Goal: Navigation & Orientation: Find specific page/section

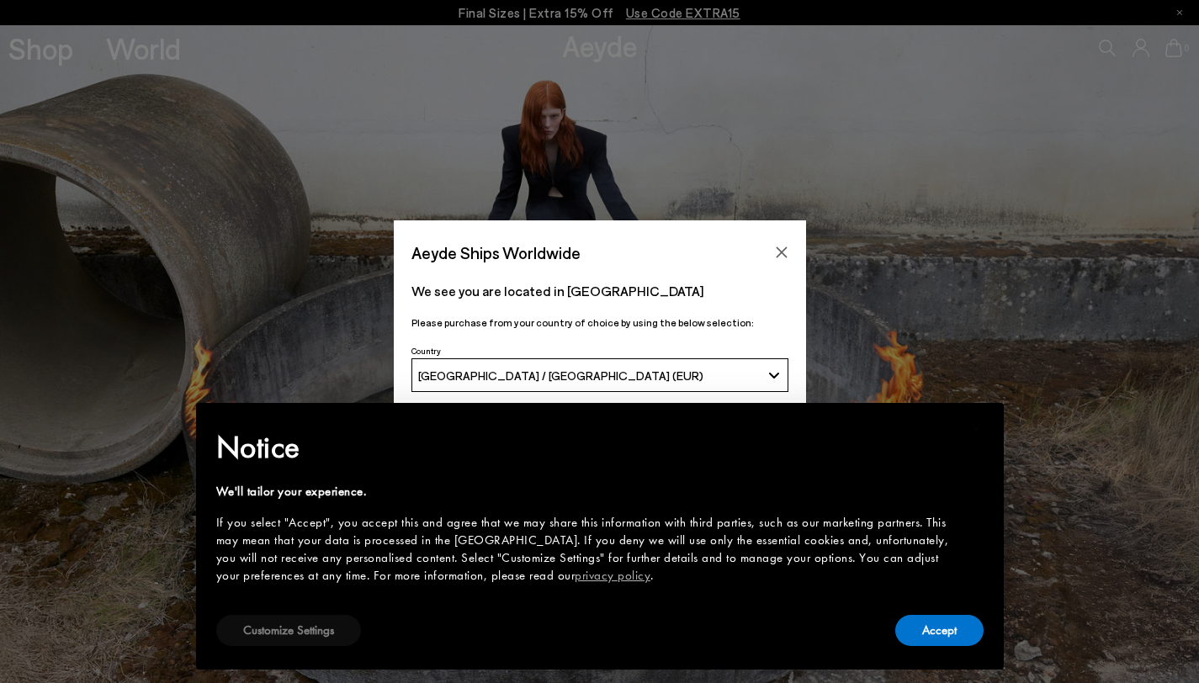
click at [298, 631] on button "Customize Settings" at bounding box center [288, 630] width 145 height 31
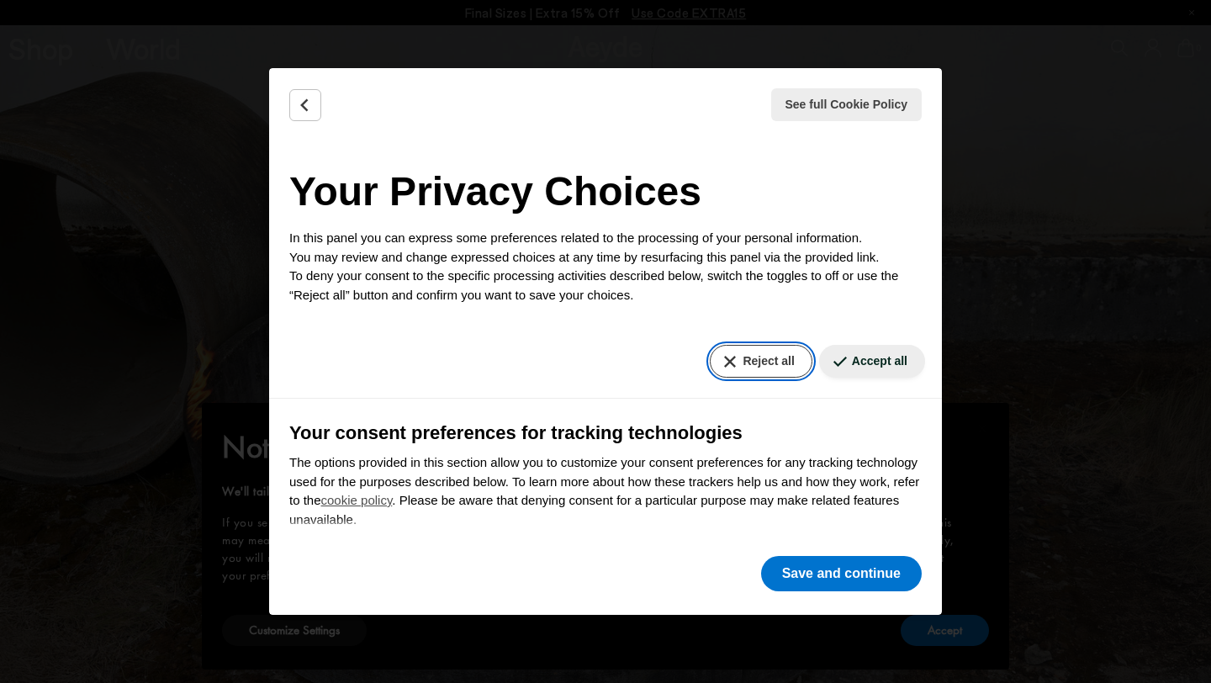
click at [761, 377] on button "Reject all" at bounding box center [761, 361] width 102 height 33
click at [743, 359] on button "Reject all" at bounding box center [761, 361] width 102 height 33
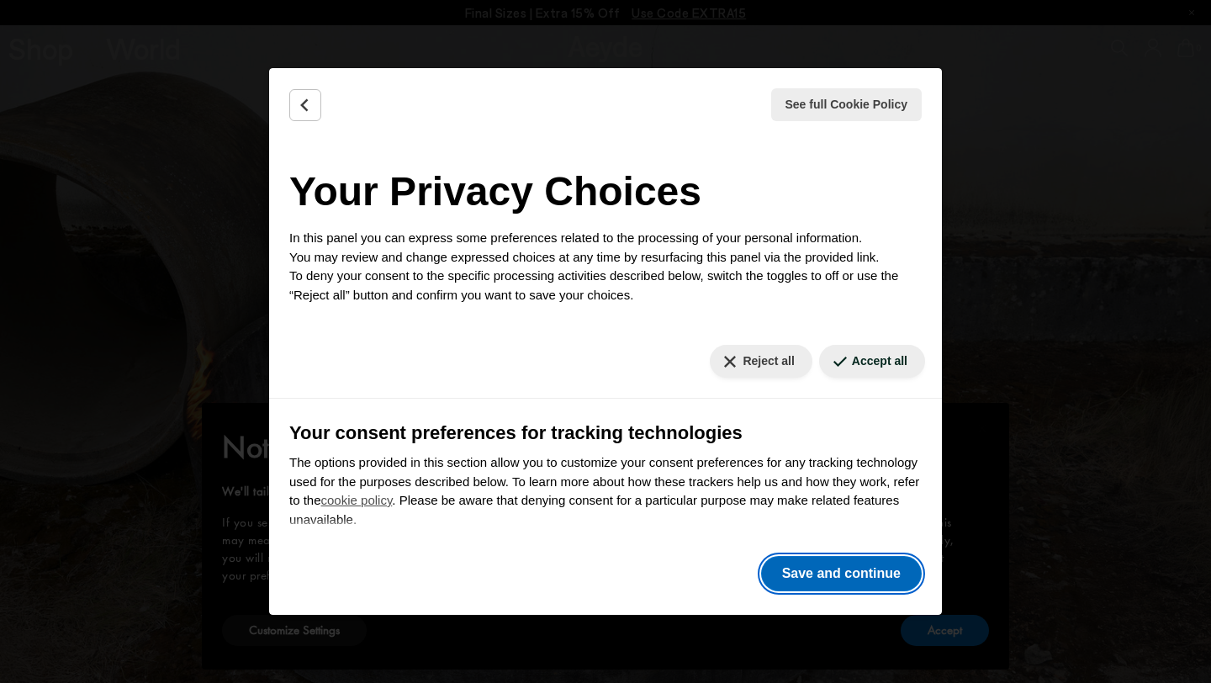
click at [855, 569] on button "Save and continue" at bounding box center [841, 573] width 161 height 35
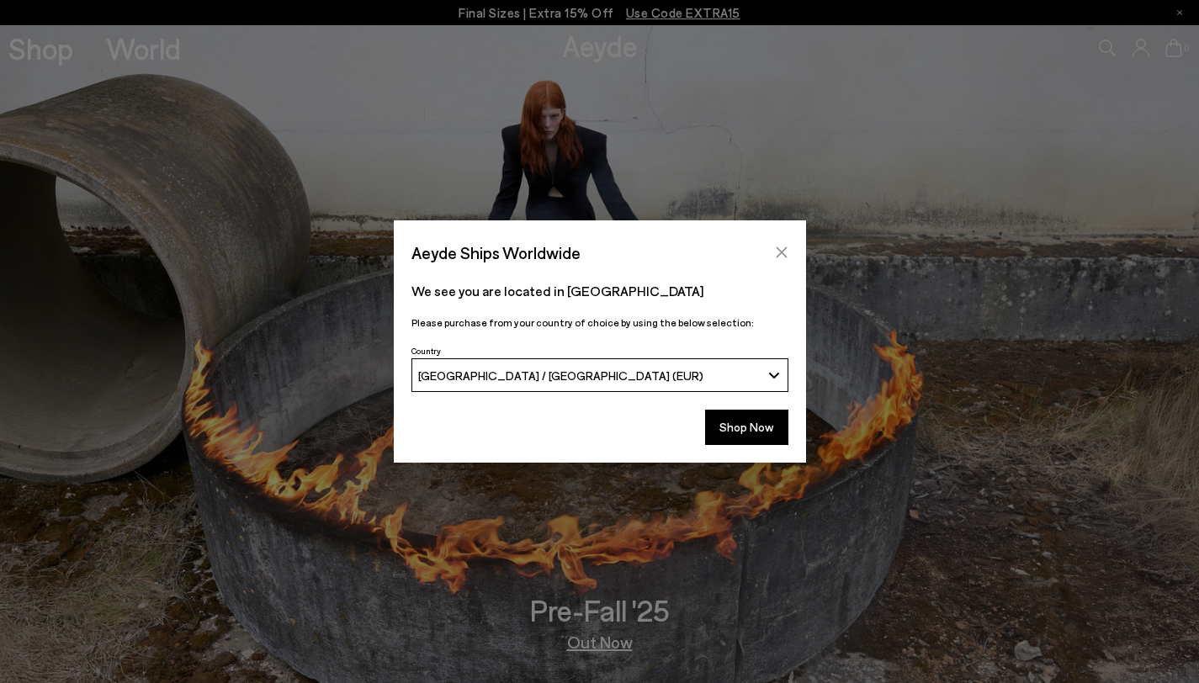
click at [780, 257] on icon "Close" at bounding box center [781, 252] width 13 height 13
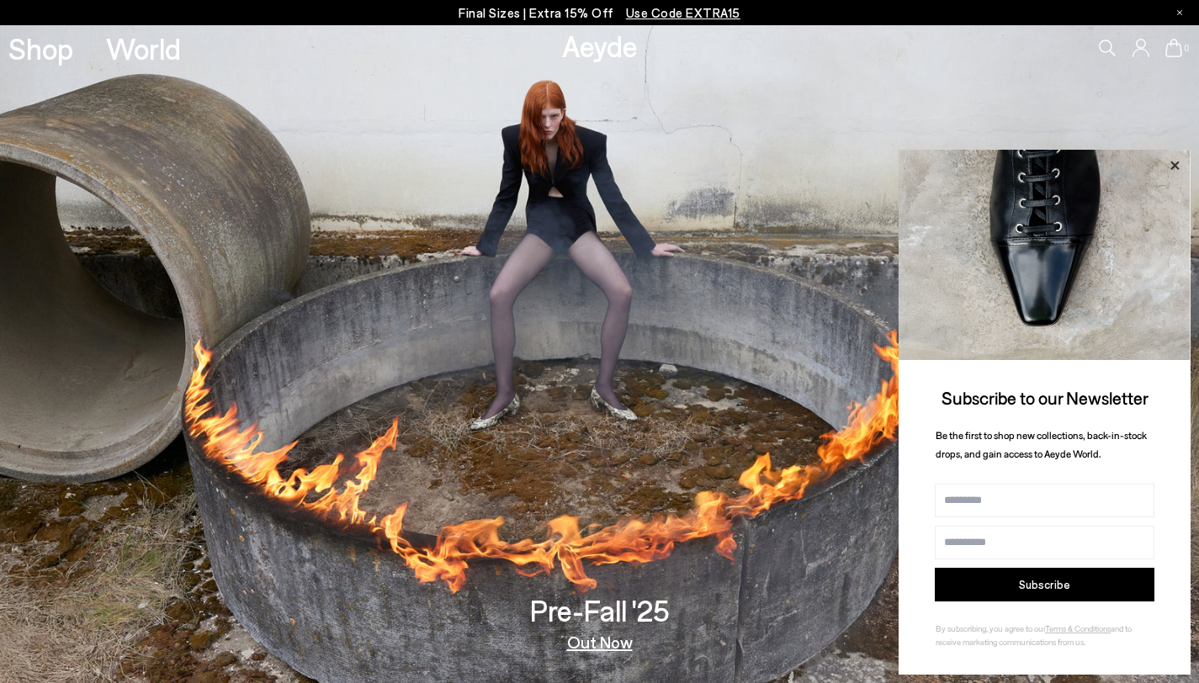
click at [1173, 166] on icon at bounding box center [1174, 165] width 8 height 8
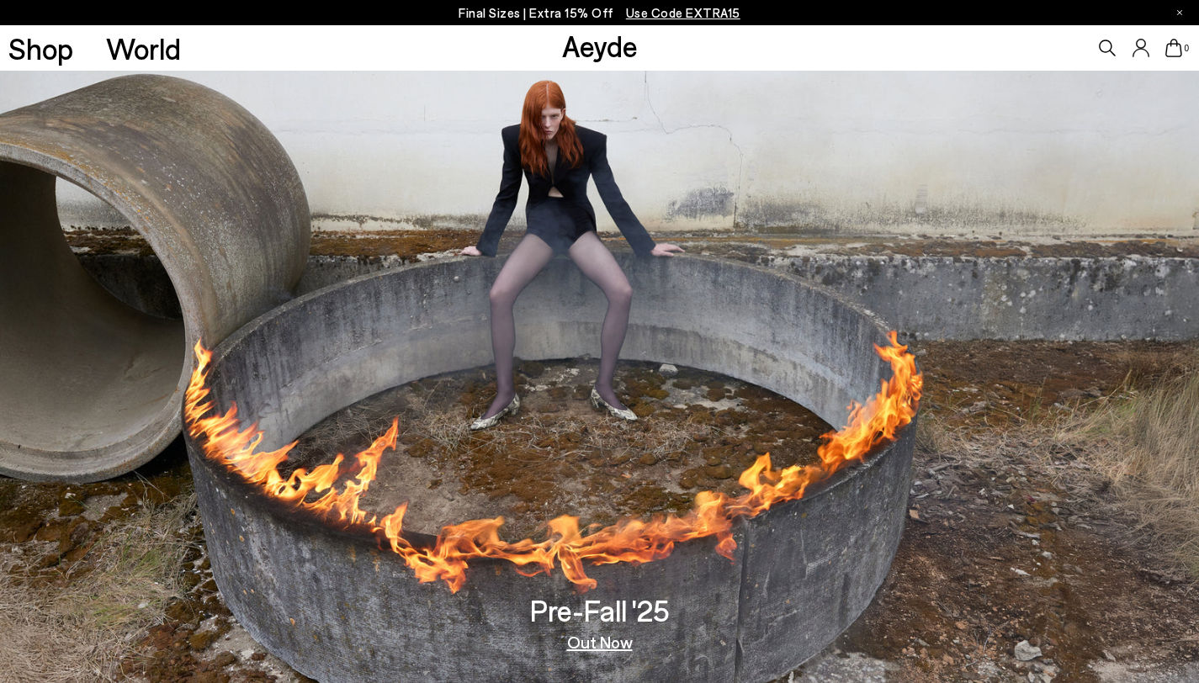
scroll to position [2876, 0]
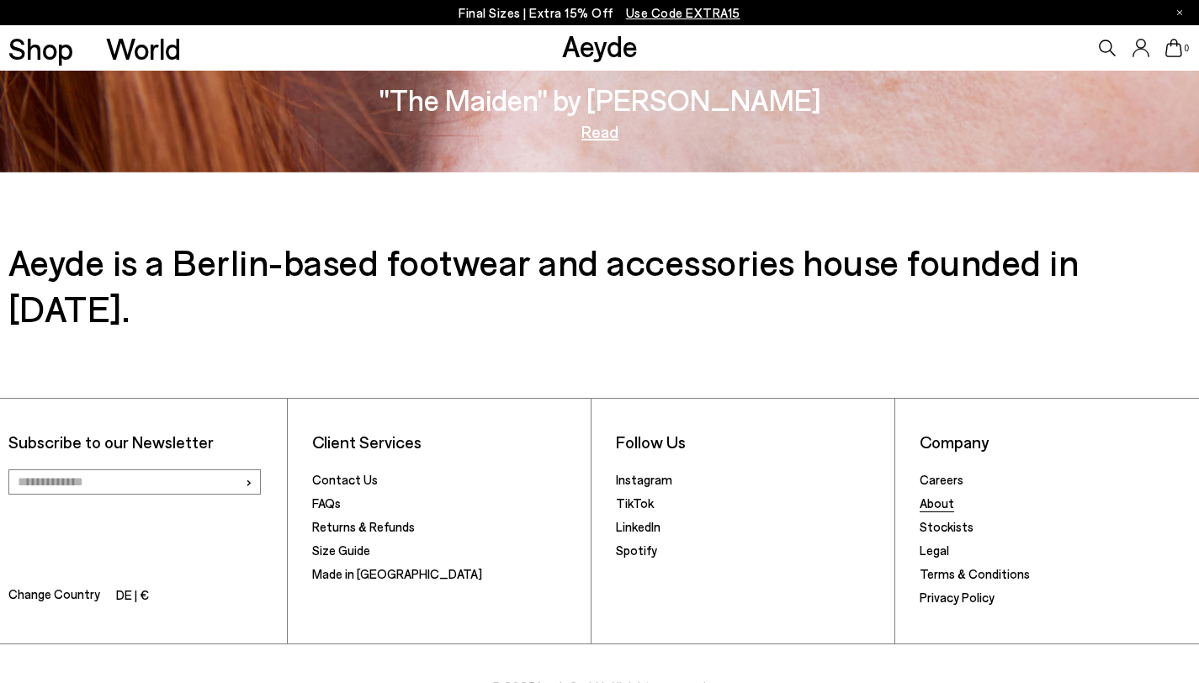
click at [933, 495] on link "About" at bounding box center [936, 502] width 34 height 15
